Goal: Information Seeking & Learning: Learn about a topic

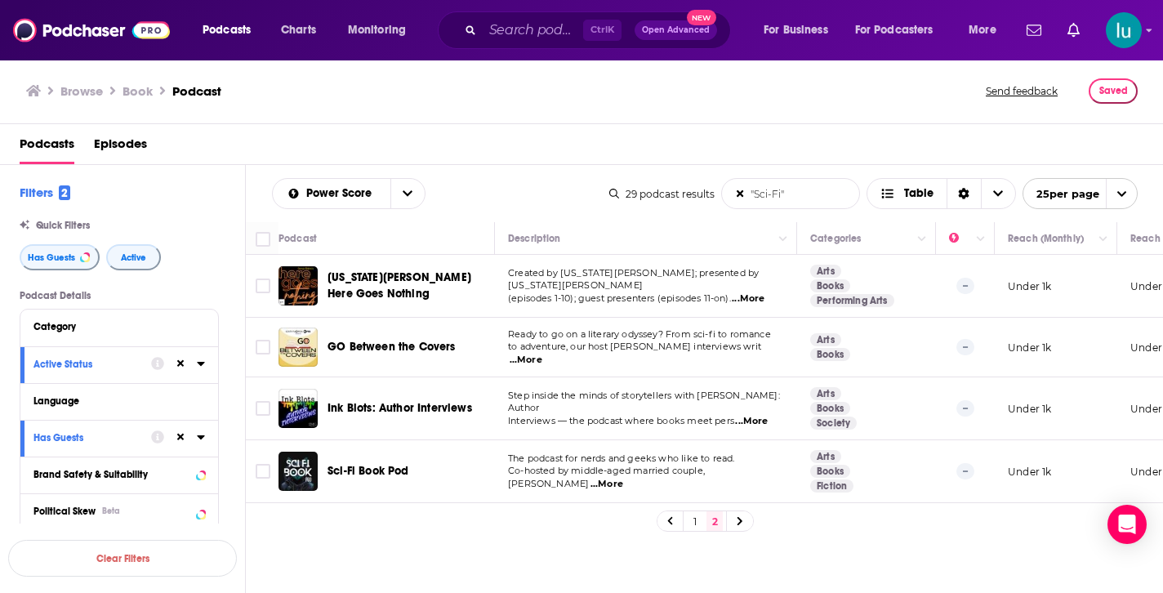
click at [763, 417] on span "...More" at bounding box center [751, 421] width 33 height 13
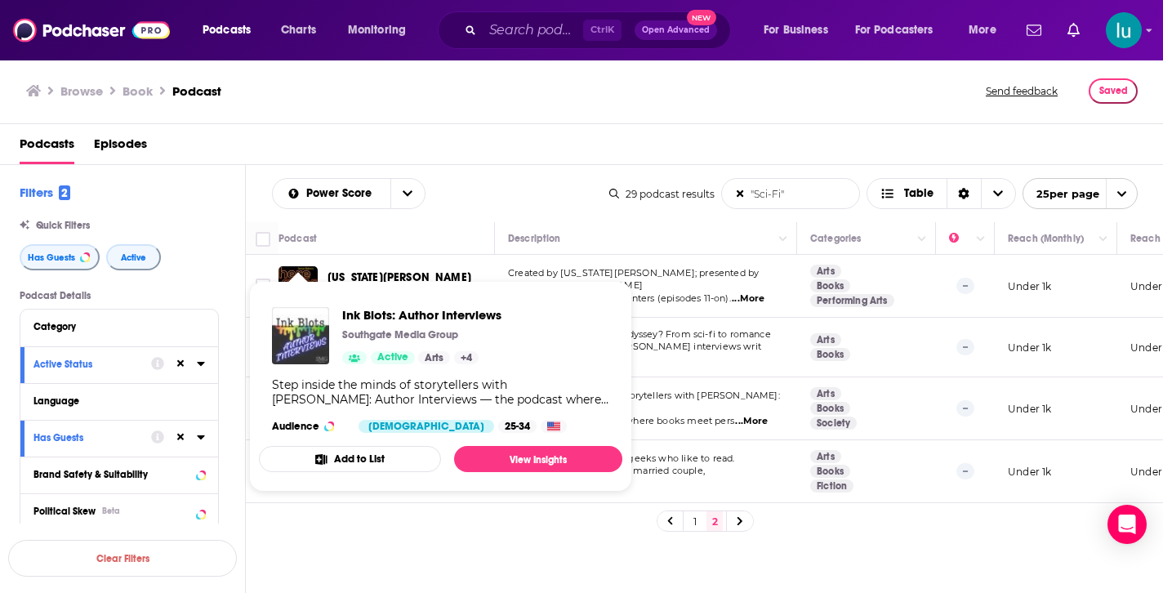
drag, startPoint x: 304, startPoint y: 406, endPoint x: 291, endPoint y: 327, distance: 79.5
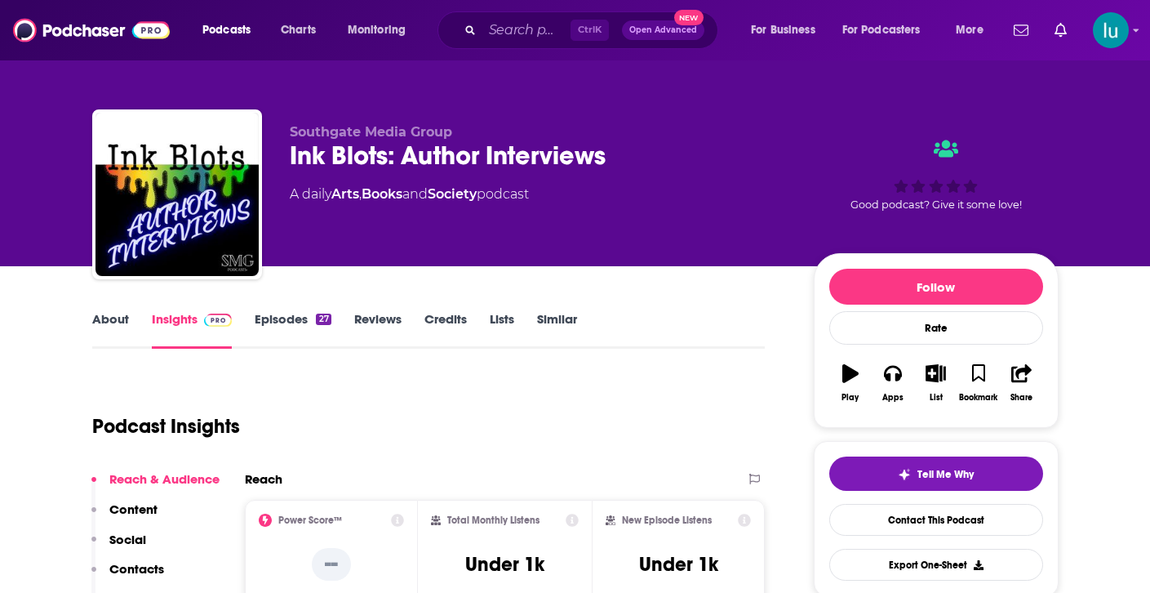
click at [115, 321] on link "About" at bounding box center [110, 330] width 37 height 38
